Goal: Check status: Check status

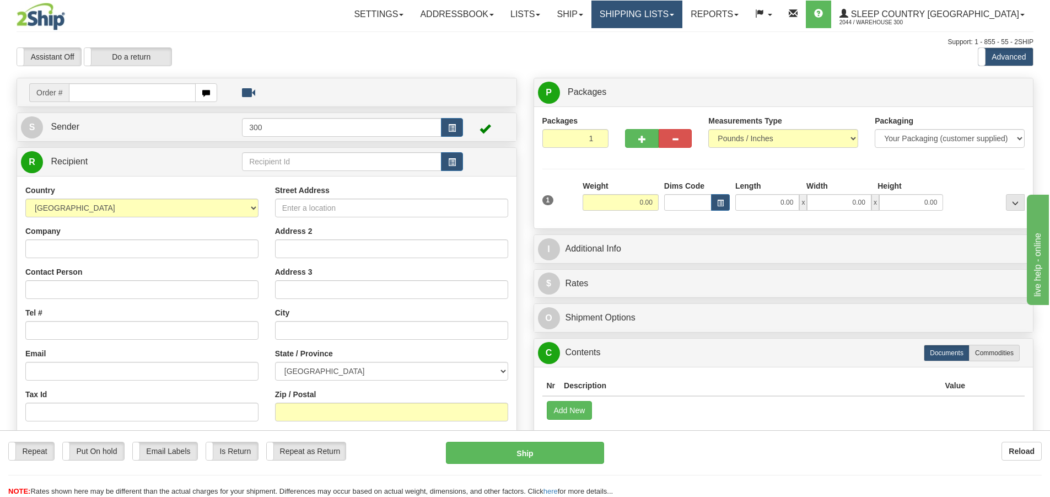
click at [683, 12] on link "Shipping lists" at bounding box center [637, 15] width 91 height 28
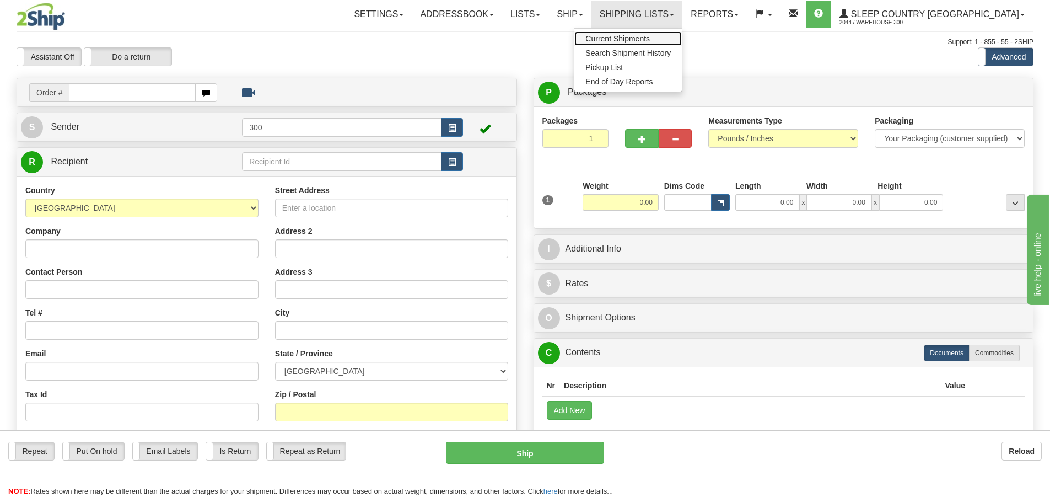
click at [650, 39] on span "Current Shipments" at bounding box center [618, 38] width 65 height 9
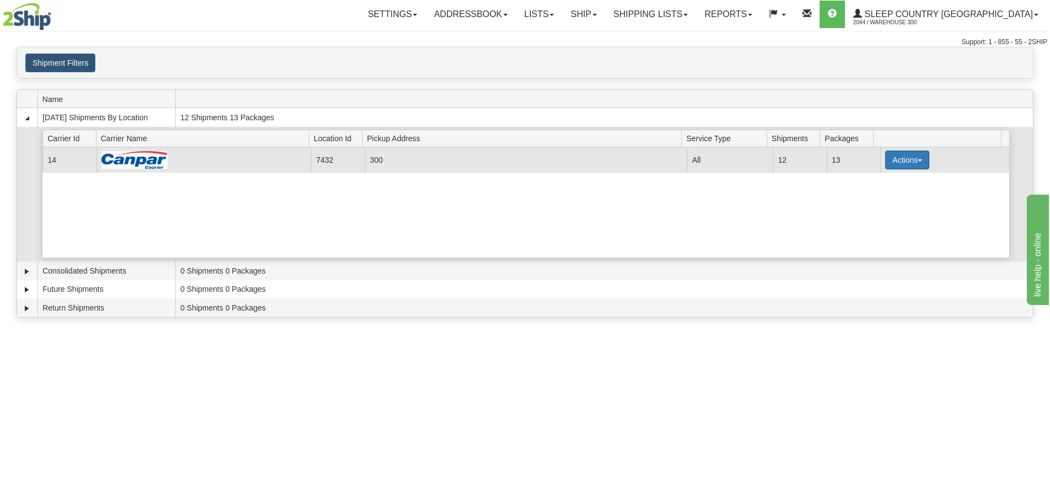
click at [895, 157] on button "Actions" at bounding box center [907, 160] width 44 height 19
click at [875, 194] on span "Close" at bounding box center [864, 195] width 25 height 8
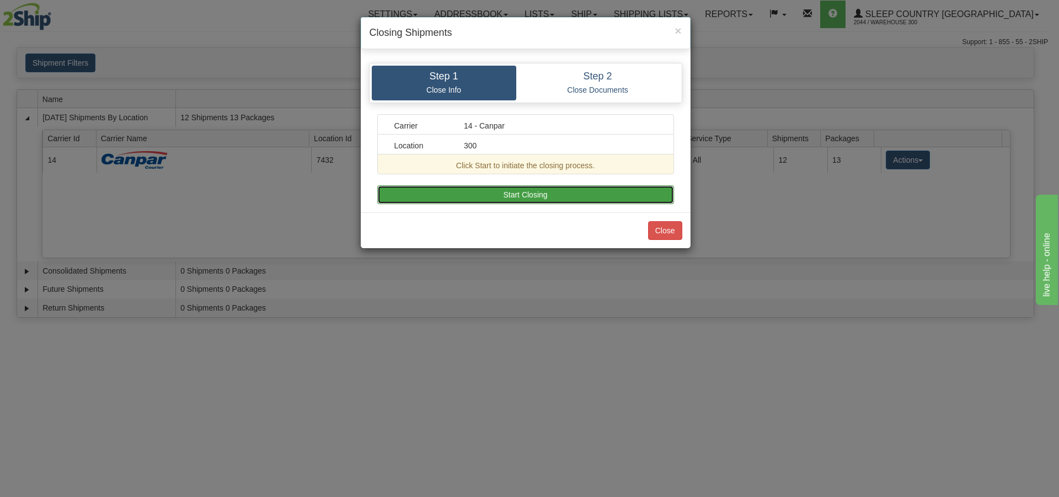
click at [512, 200] on button "Start Closing" at bounding box center [525, 194] width 297 height 19
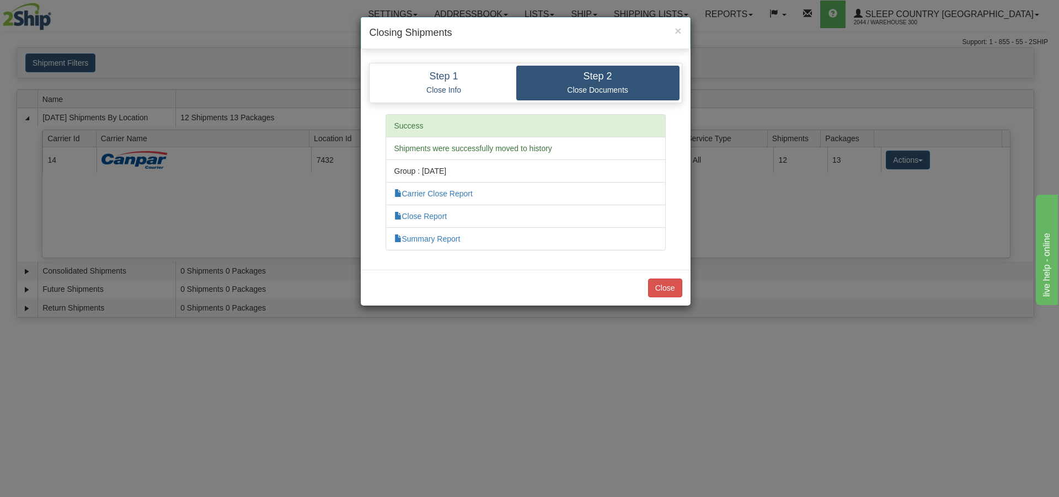
click at [424, 199] on li "Carrier Close Report" at bounding box center [525, 193] width 280 height 23
click at [424, 196] on link "Carrier Close Report" at bounding box center [433, 193] width 78 height 9
click at [433, 217] on link "Close Report" at bounding box center [420, 216] width 53 height 9
click at [430, 236] on link "Summary Report" at bounding box center [427, 238] width 66 height 9
